Goal: Complete application form

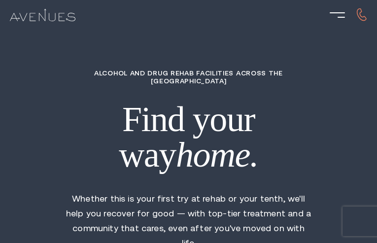
type input "LCveyOkTBqts"
type input "laVWIvVK"
type input "QUjddMUYUn"
type input "NwHgXylZVSHAn"
type input "wXkkVITln"
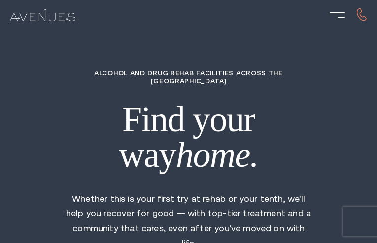
type input "5293165325"
type input "[EMAIL_ADDRESS][DOMAIN_NAME]"
type input "dXHuUBDeNGlP"
type input "3752682496"
type input "[EMAIL_ADDRESS][DOMAIN_NAME]"
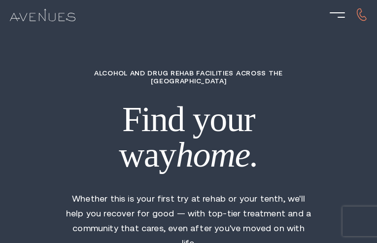
type input "EXHJduUrhL"
radio input "true"
